Goal: Task Accomplishment & Management: Manage account settings

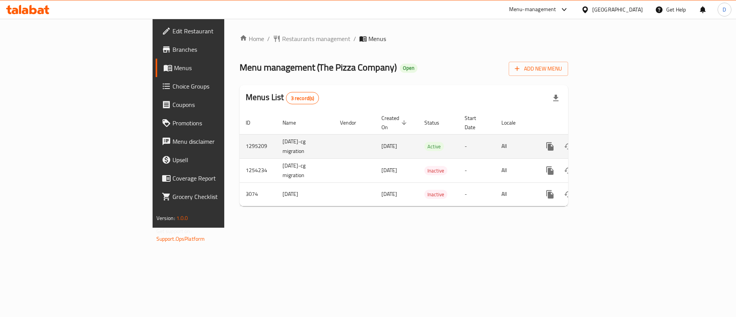
click at [615, 137] on link "enhanced table" at bounding box center [605, 146] width 18 height 18
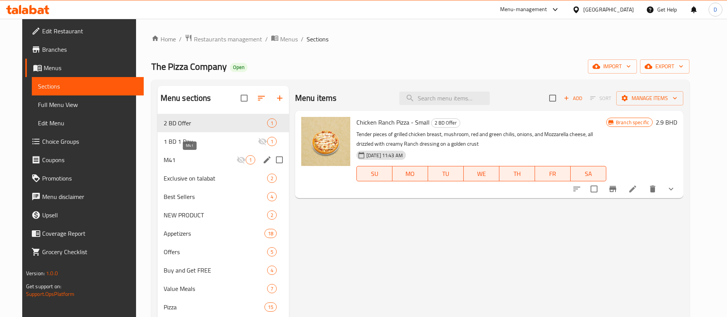
click at [172, 161] on span "M41" at bounding box center [200, 159] width 73 height 9
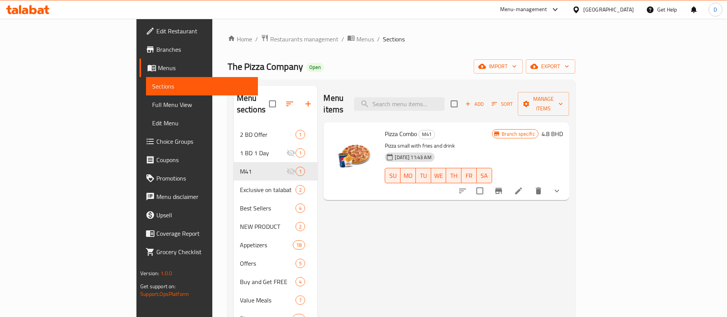
click at [228, 46] on div "Home / Restaurants management / Menus / Sections The Pizza Company Open import …" at bounding box center [402, 268] width 348 height 468
click at [270, 43] on span "Restaurants management" at bounding box center [304, 39] width 68 height 9
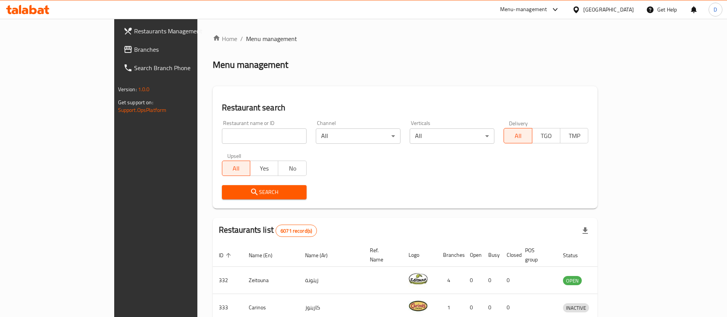
click at [222, 135] on input "search" at bounding box center [264, 135] width 85 height 15
type input "b burger"
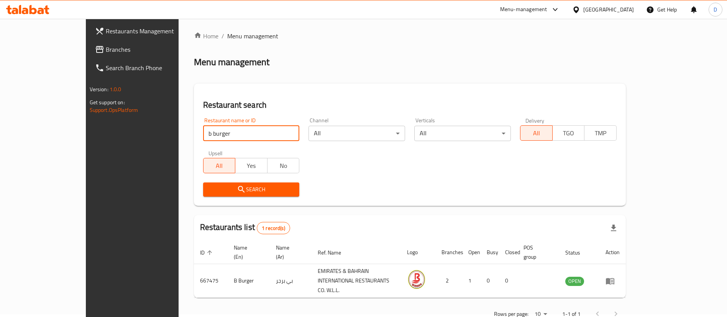
scroll to position [10, 0]
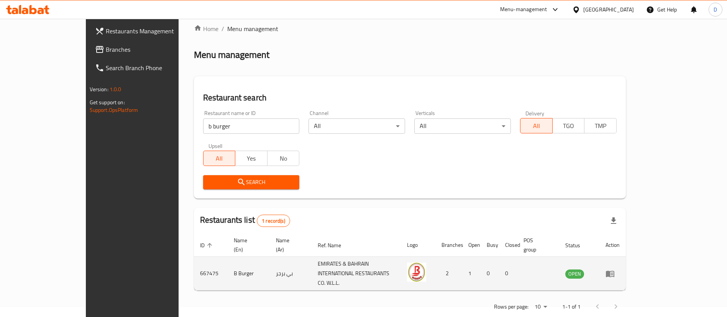
drag, startPoint x: 689, startPoint y: 257, endPoint x: 692, endPoint y: 260, distance: 4.9
click at [626, 257] on td "enhanced table" at bounding box center [613, 274] width 26 height 34
click at [615, 271] on icon "enhanced table" at bounding box center [610, 274] width 8 height 7
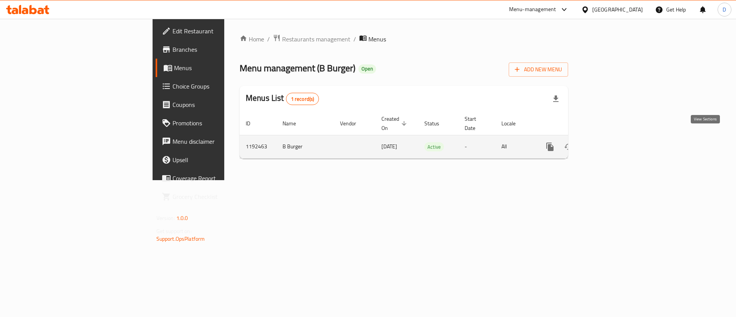
click at [615, 143] on link "enhanced table" at bounding box center [605, 147] width 18 height 18
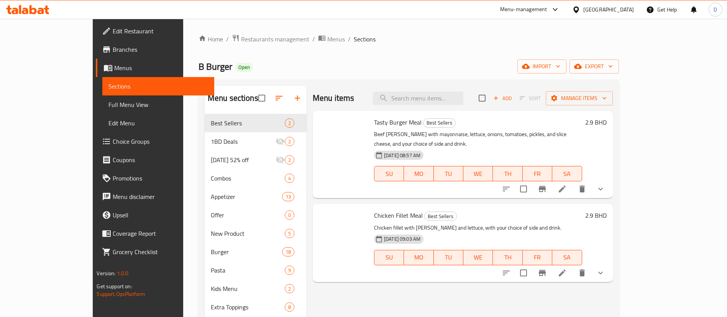
click at [113, 51] on span "Branches" at bounding box center [160, 49] width 95 height 9
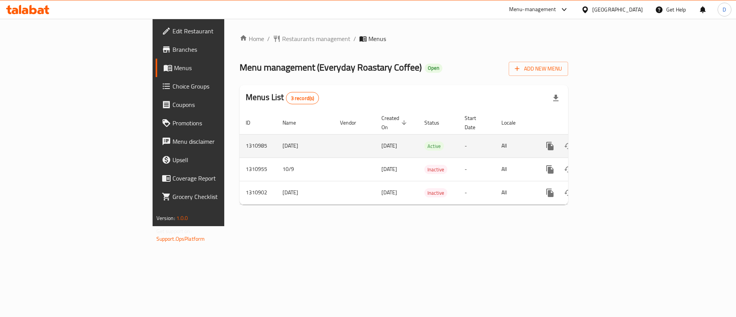
click at [609, 143] on icon "enhanced table" at bounding box center [605, 146] width 7 height 7
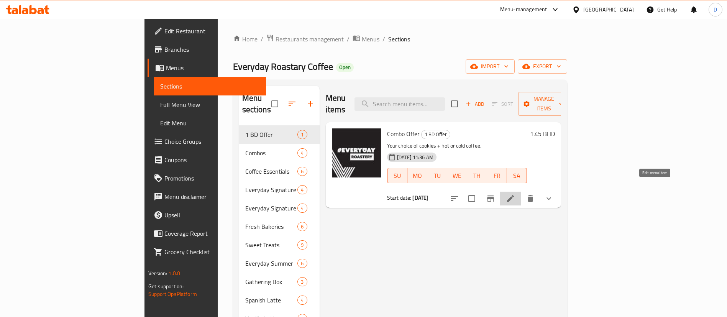
click at [515, 194] on icon at bounding box center [510, 198] width 9 height 9
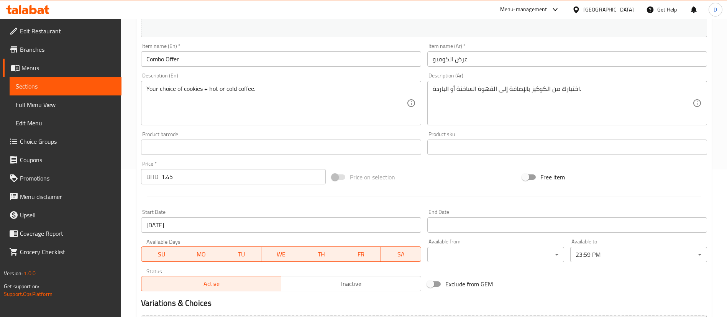
scroll to position [230, 0]
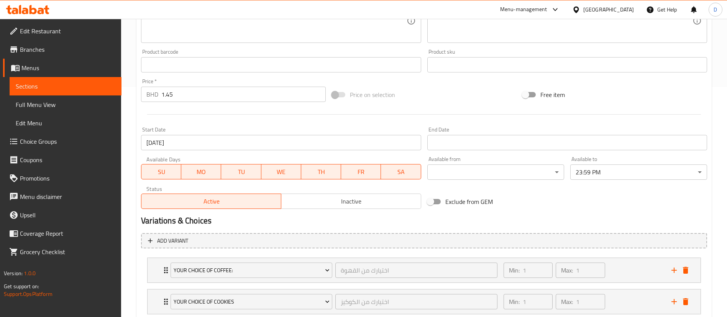
click at [463, 201] on span "Exclude from GEM" at bounding box center [469, 201] width 48 height 9
click at [452, 201] on input "Exclude from GEM" at bounding box center [431, 201] width 44 height 15
checkbox input "true"
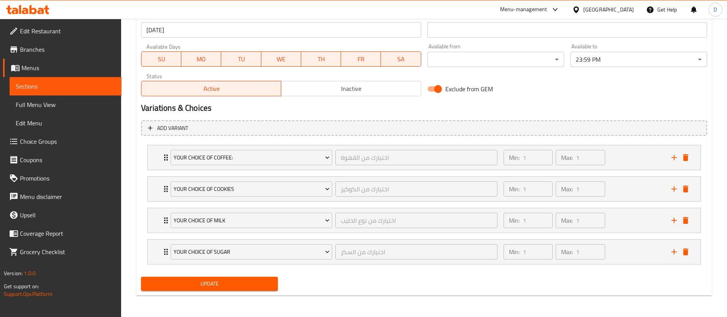
click at [235, 288] on span "Update" at bounding box center [209, 284] width 125 height 10
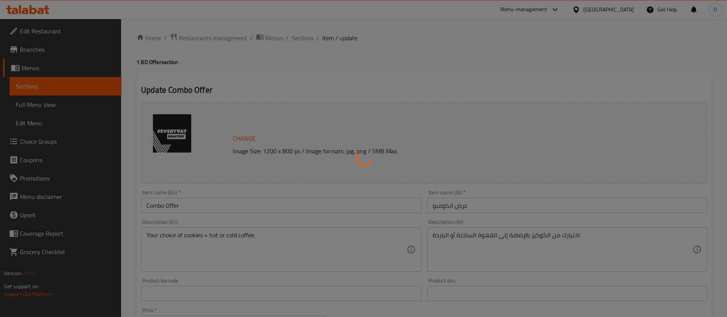
scroll to position [0, 0]
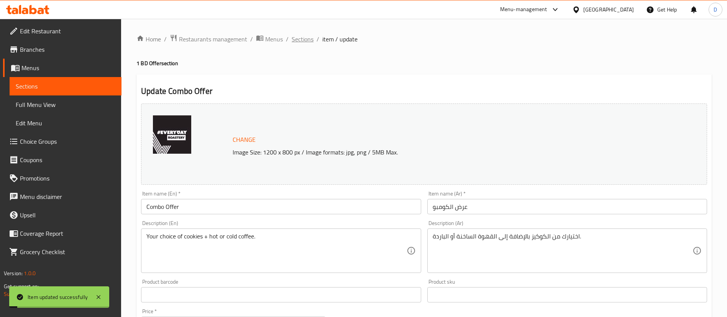
click at [310, 40] on span "Sections" at bounding box center [303, 39] width 22 height 9
